Goal: Task Accomplishment & Management: Use online tool/utility

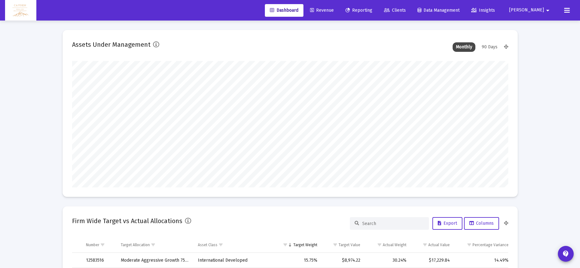
scroll to position [126, 235]
type input "5280-01-01"
type input "[DATE]"
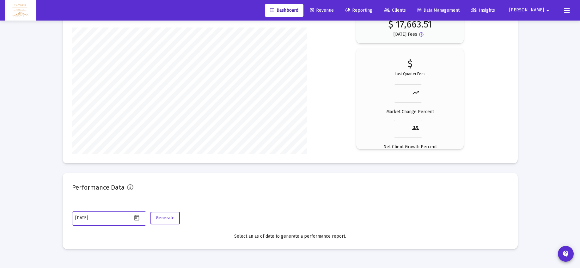
scroll to position [126, 204]
click at [373, 12] on span "Reporting" at bounding box center [359, 10] width 27 height 5
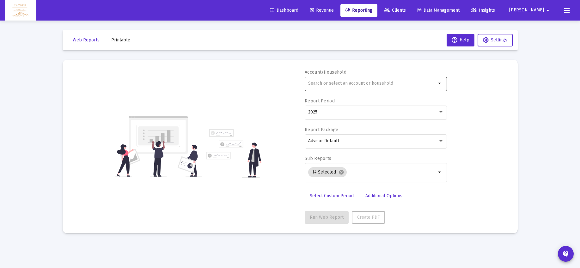
click at [371, 79] on div at bounding box center [372, 83] width 128 height 15
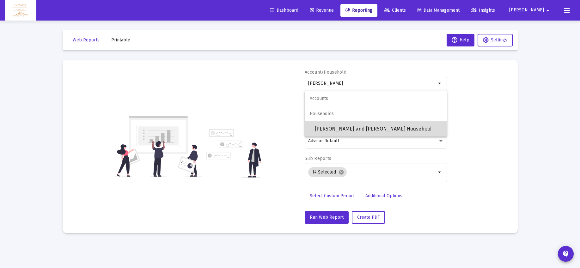
click at [366, 126] on span "[PERSON_NAME] and [PERSON_NAME] Household" at bounding box center [378, 128] width 127 height 15
type input "[PERSON_NAME] and [PERSON_NAME] Household"
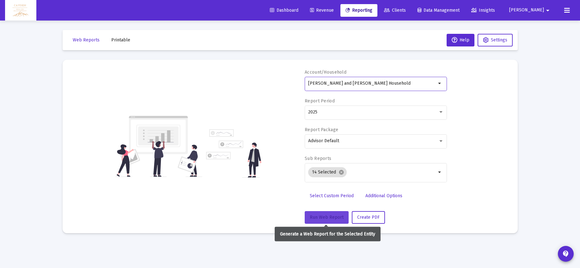
click at [319, 216] on span "Run Web Report" at bounding box center [327, 217] width 34 height 5
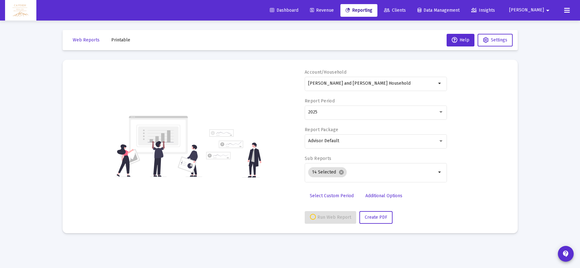
select select "View all"
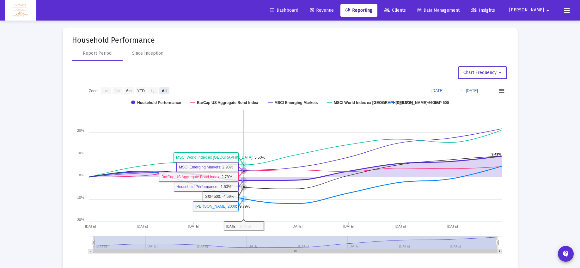
scroll to position [1009, 0]
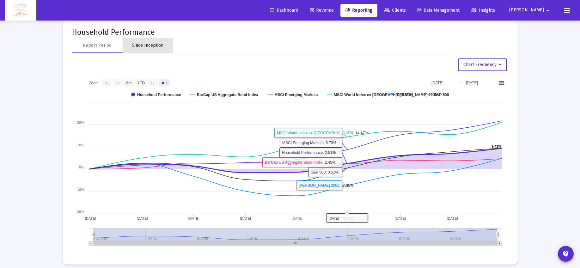
click at [145, 40] on div "Since Inception" at bounding box center [148, 45] width 51 height 15
select select "View all"
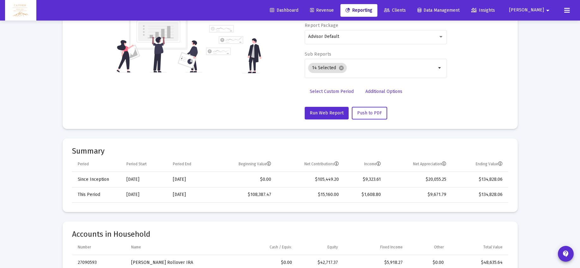
scroll to position [0, 0]
